Goal: Transaction & Acquisition: Subscribe to service/newsletter

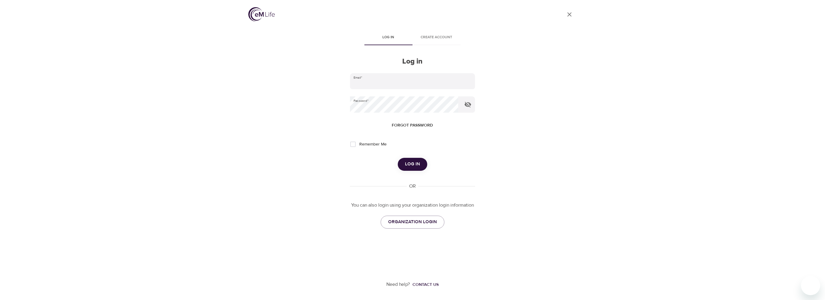
type input "[PERSON_NAME][EMAIL_ADDRESS][DOMAIN_NAME]"
click at [415, 168] on button "Log in" at bounding box center [412, 164] width 29 height 13
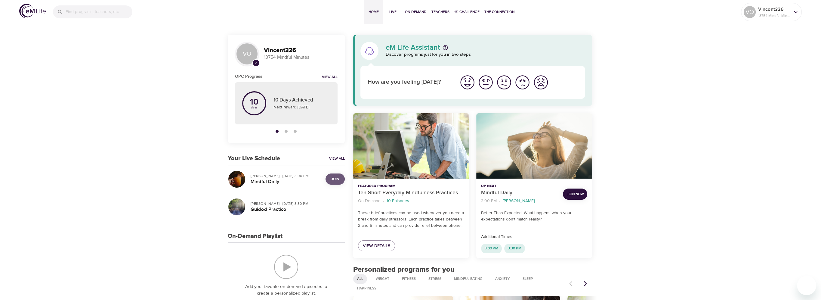
click at [331, 181] on span "Join" at bounding box center [335, 179] width 12 height 6
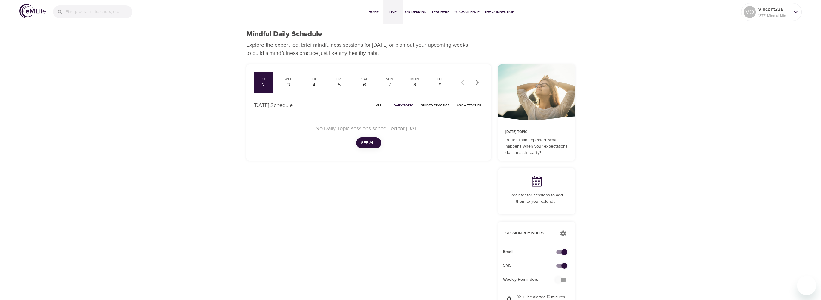
click at [387, 11] on span "Live" at bounding box center [393, 12] width 14 height 6
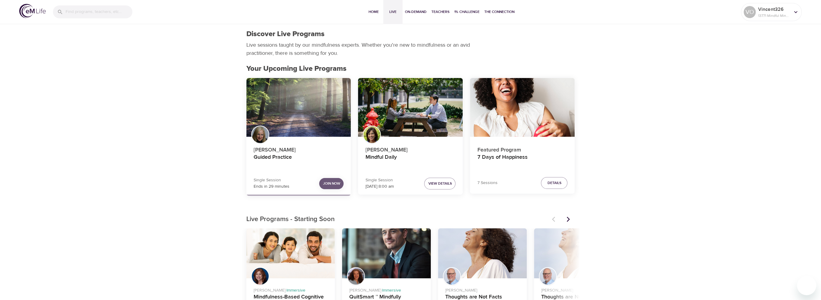
click at [330, 181] on span "Join Now" at bounding box center [331, 183] width 17 height 6
click at [330, 182] on span "Join Now" at bounding box center [331, 183] width 17 height 6
click at [793, 12] on icon at bounding box center [795, 12] width 7 height 7
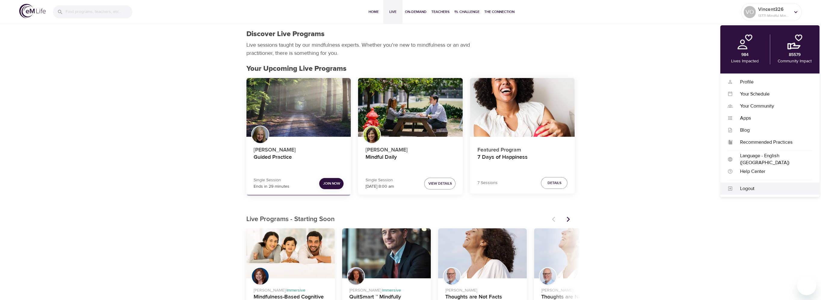
click at [750, 188] on div "Logout" at bounding box center [772, 188] width 79 height 7
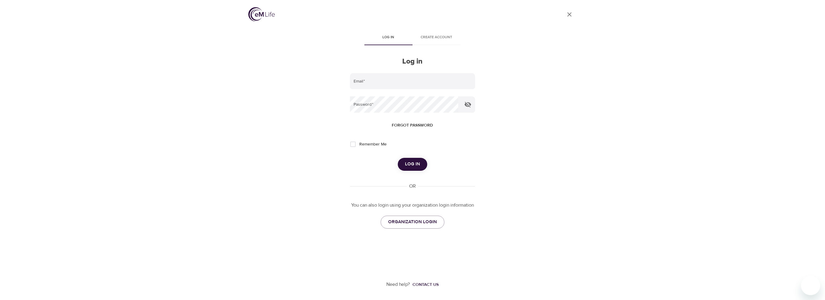
type input "[PERSON_NAME][EMAIL_ADDRESS][DOMAIN_NAME]"
click at [430, 161] on div "Log in" at bounding box center [412, 164] width 125 height 13
click at [413, 164] on span "Log in" at bounding box center [412, 164] width 15 height 8
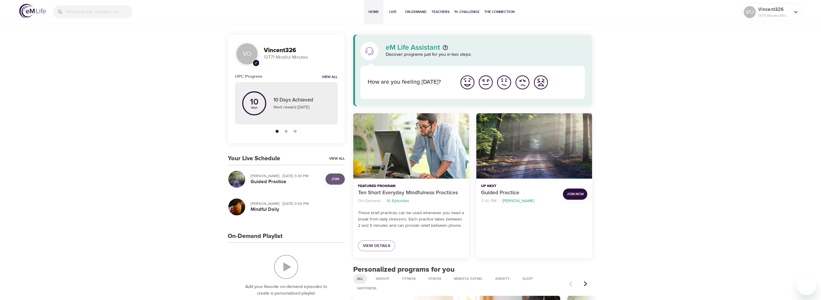
click at [327, 180] on button "Join" at bounding box center [334, 178] width 19 height 11
